Goal: Information Seeking & Learning: Stay updated

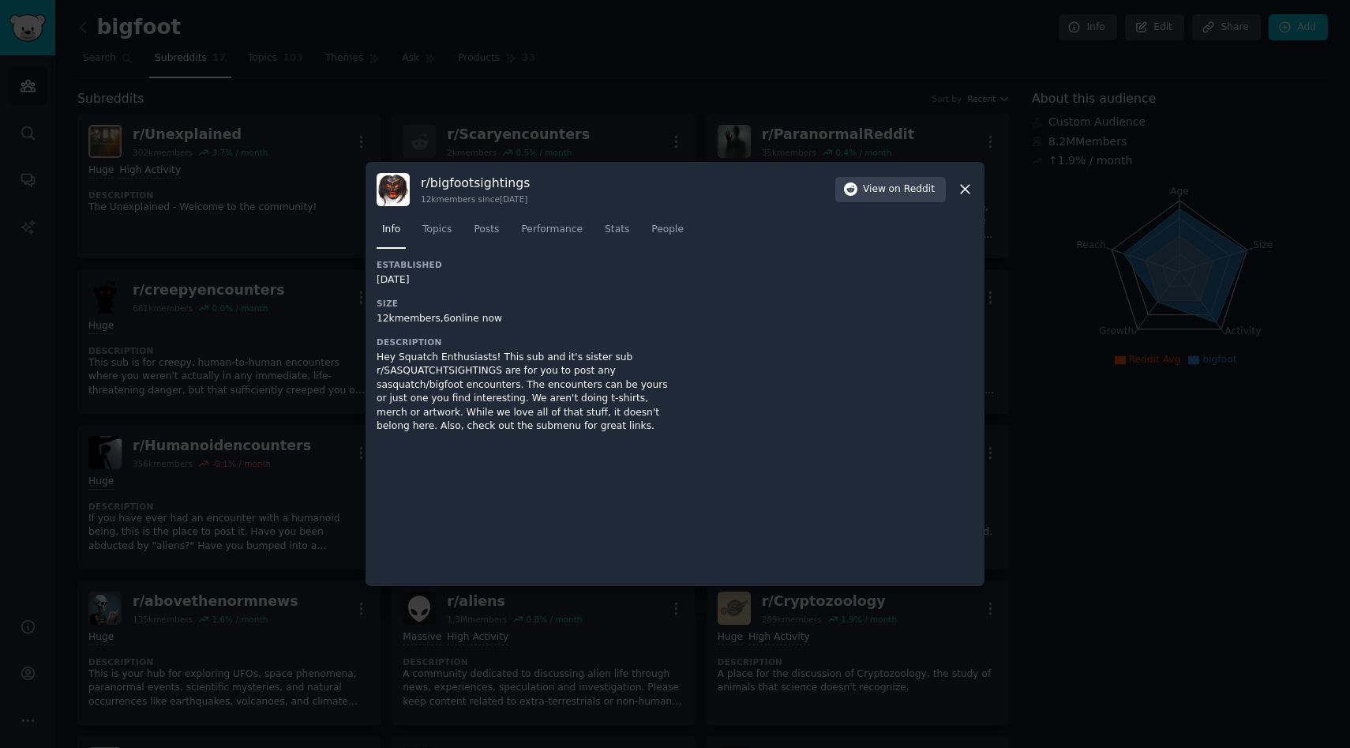
scroll to position [156, 0]
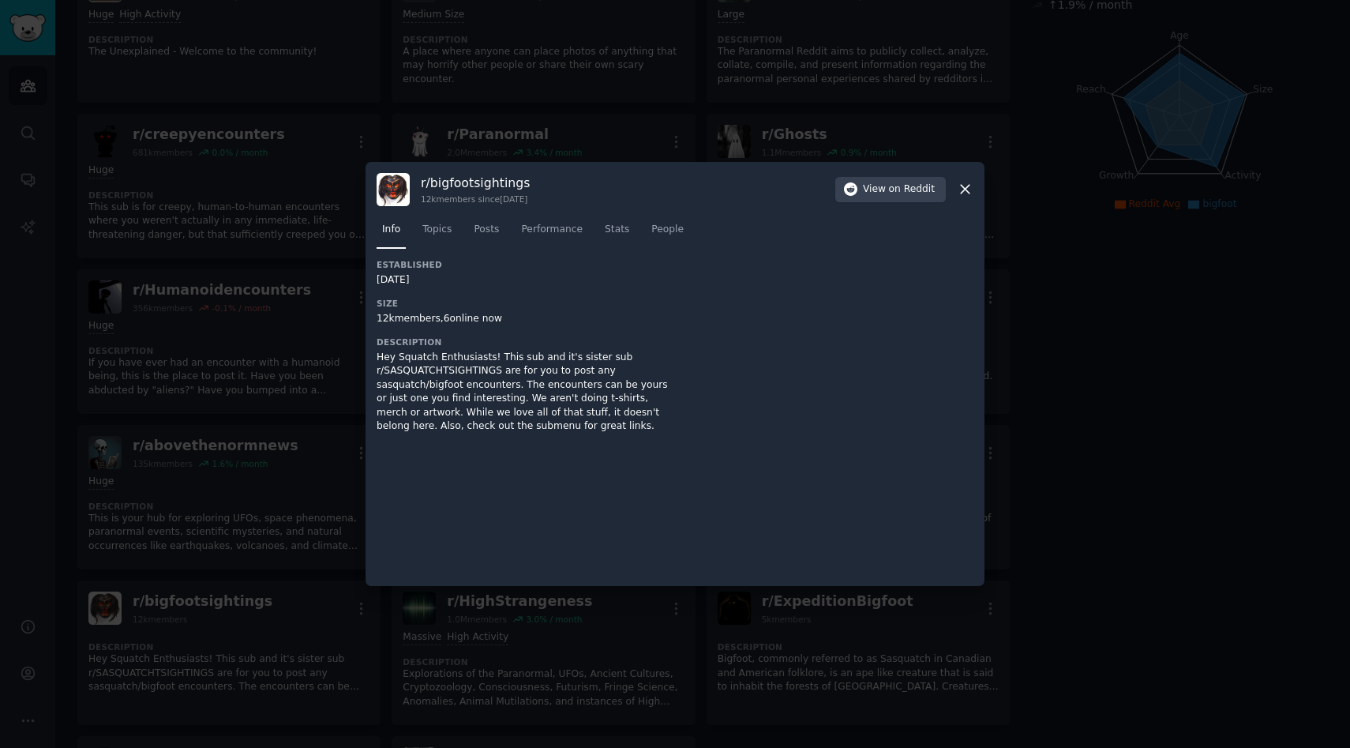
click at [971, 188] on icon at bounding box center [965, 189] width 17 height 17
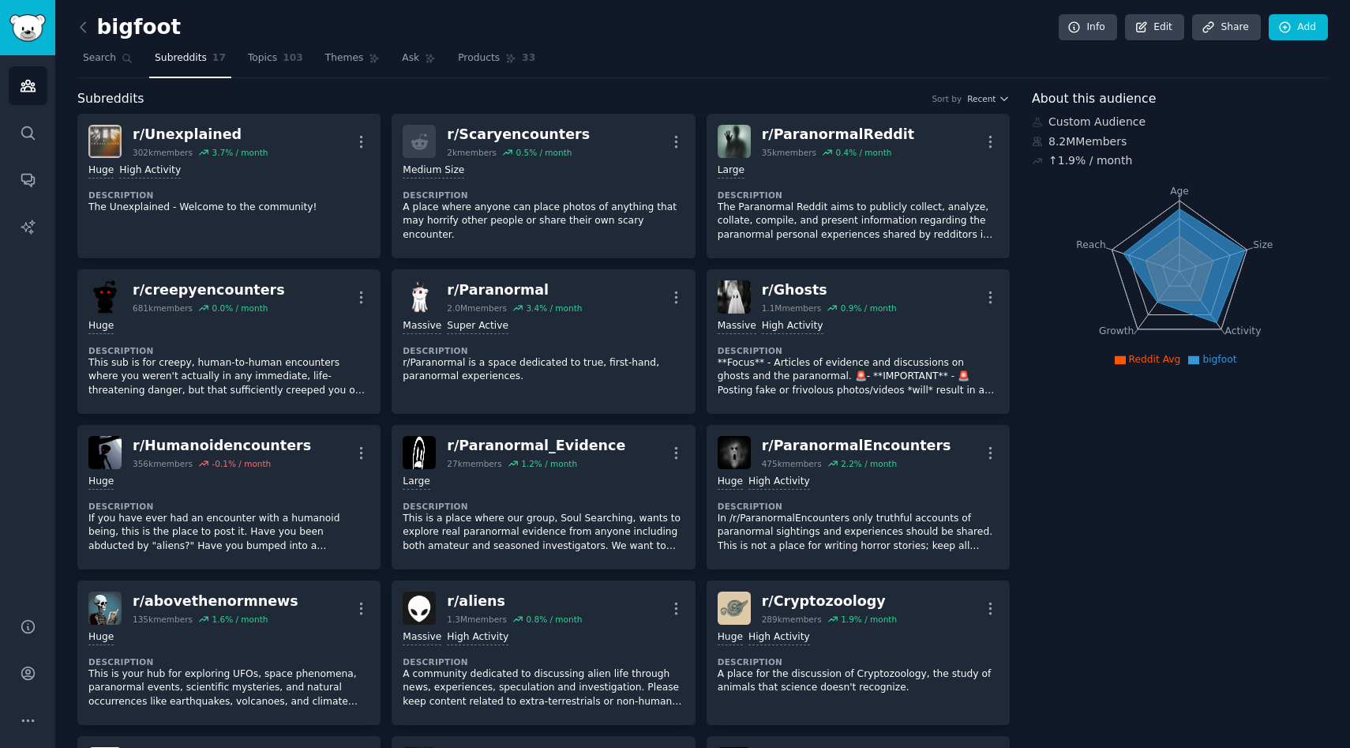
click at [186, 16] on div "bigfoot Info Edit Share Add" at bounding box center [702, 30] width 1251 height 32
click at [185, 22] on div "bigfoot Info Edit Share Add" at bounding box center [702, 30] width 1251 height 32
click at [181, 31] on div "bigfoot Info Edit Share Add" at bounding box center [702, 30] width 1251 height 32
click at [93, 27] on link at bounding box center [87, 27] width 20 height 25
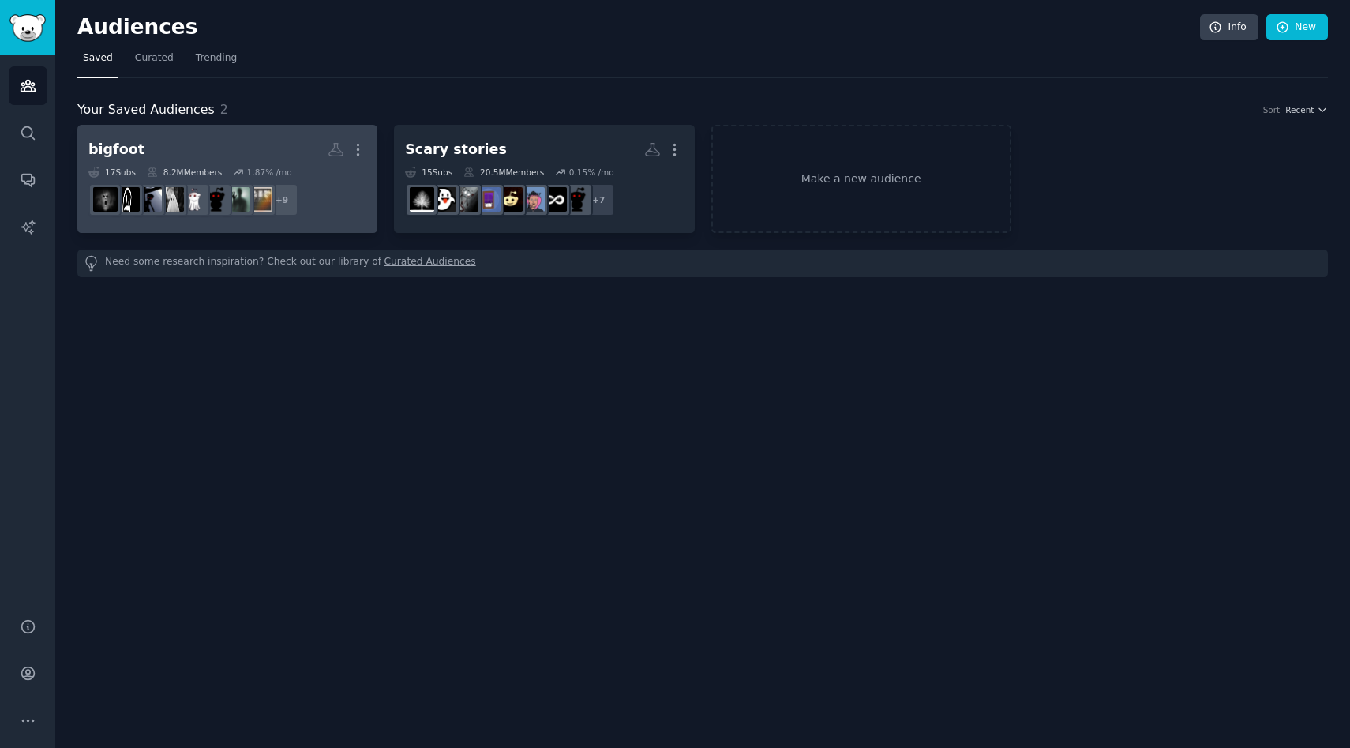
click at [232, 156] on h2 "bigfoot More" at bounding box center [227, 150] width 278 height 28
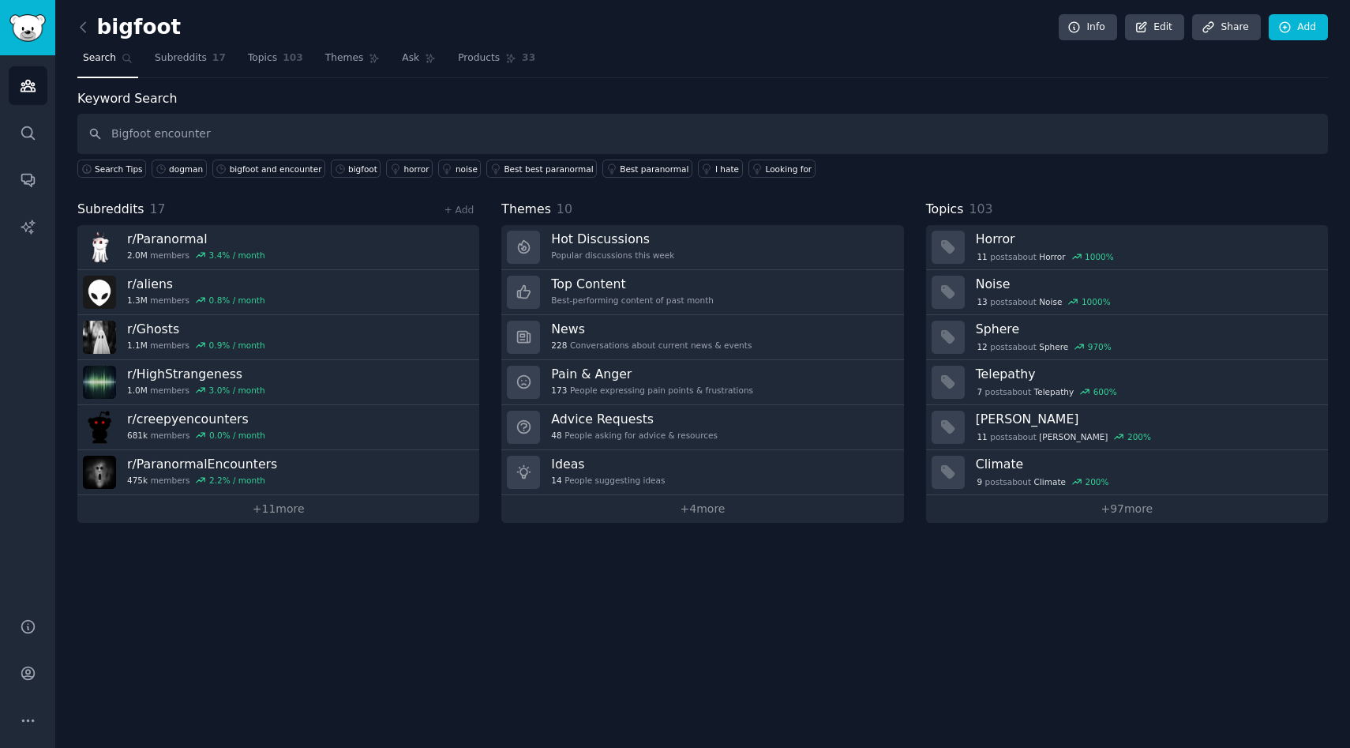
type input "Bigfoot encounter"
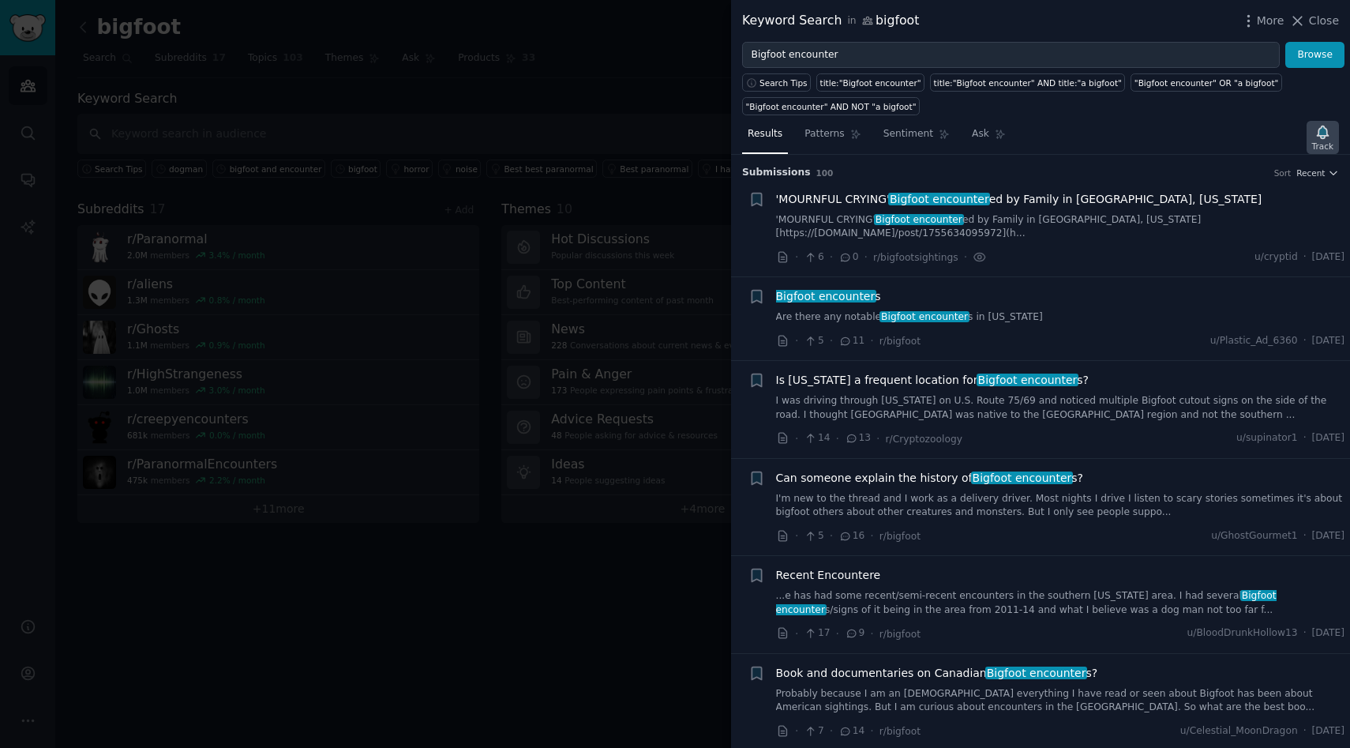
click at [1316, 139] on icon "button" at bounding box center [1323, 132] width 17 height 17
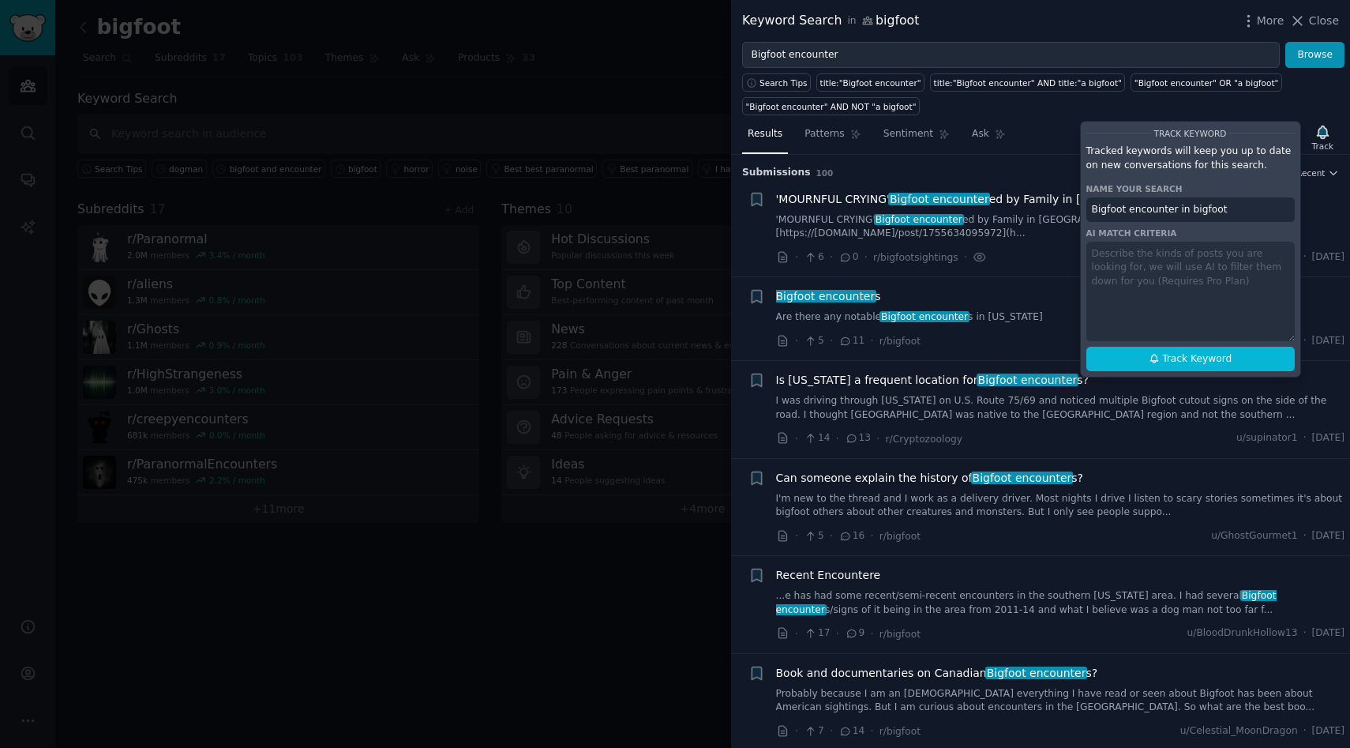
click at [1142, 258] on div "Track Keyword Tracked keywords will keep you up to date on new conversations fo…" at bounding box center [1190, 249] width 221 height 257
click at [1115, 257] on div "Track Keyword Tracked keywords will keep you up to date on new conversations fo…" at bounding box center [1190, 249] width 221 height 257
click at [1218, 353] on span "Track Keyword" at bounding box center [1196, 359] width 69 height 14
type input "Bigfoot encounter in bigfoot"
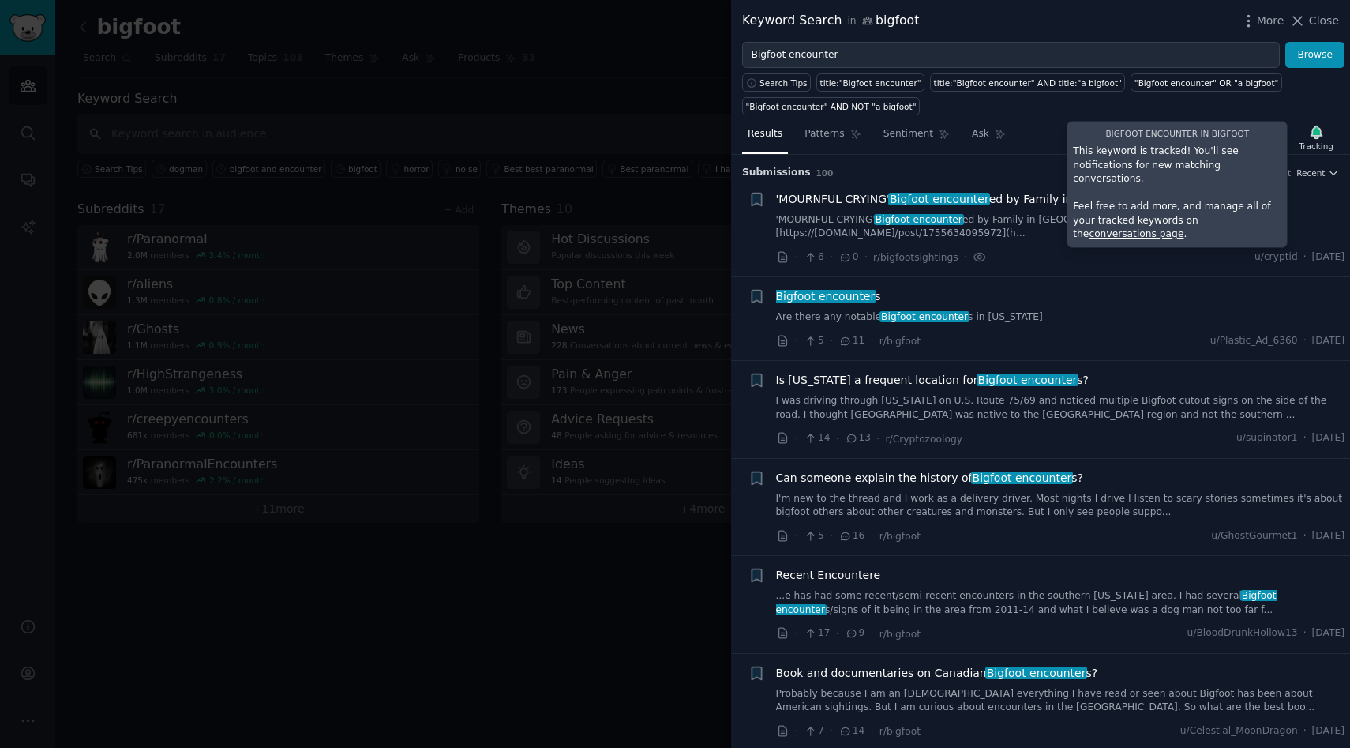
click at [1184, 228] on link "conversations page" at bounding box center [1136, 233] width 95 height 11
